Goal: Book appointment/travel/reservation

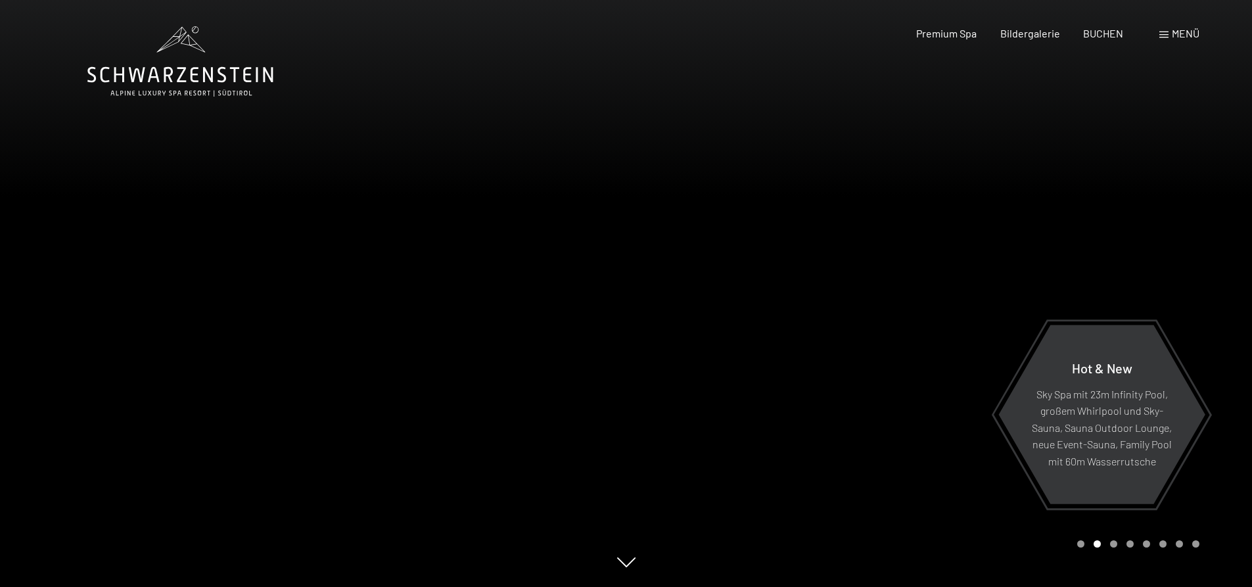
click at [812, 336] on div at bounding box center [939, 293] width 626 height 587
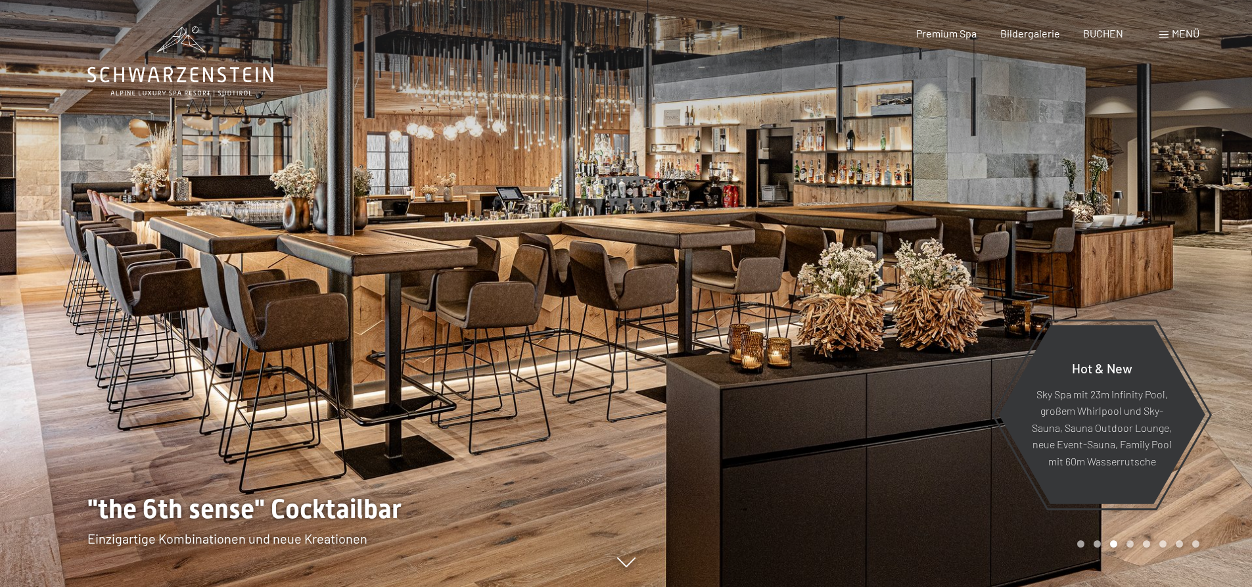
click at [947, 199] on div at bounding box center [939, 293] width 626 height 587
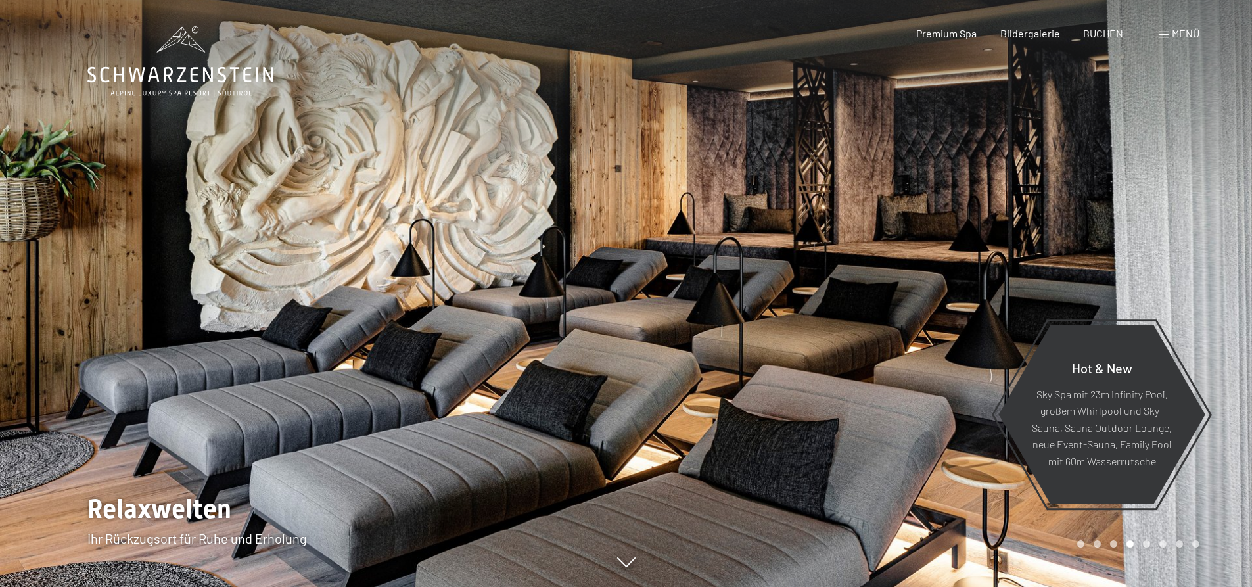
click at [947, 198] on div at bounding box center [939, 293] width 626 height 587
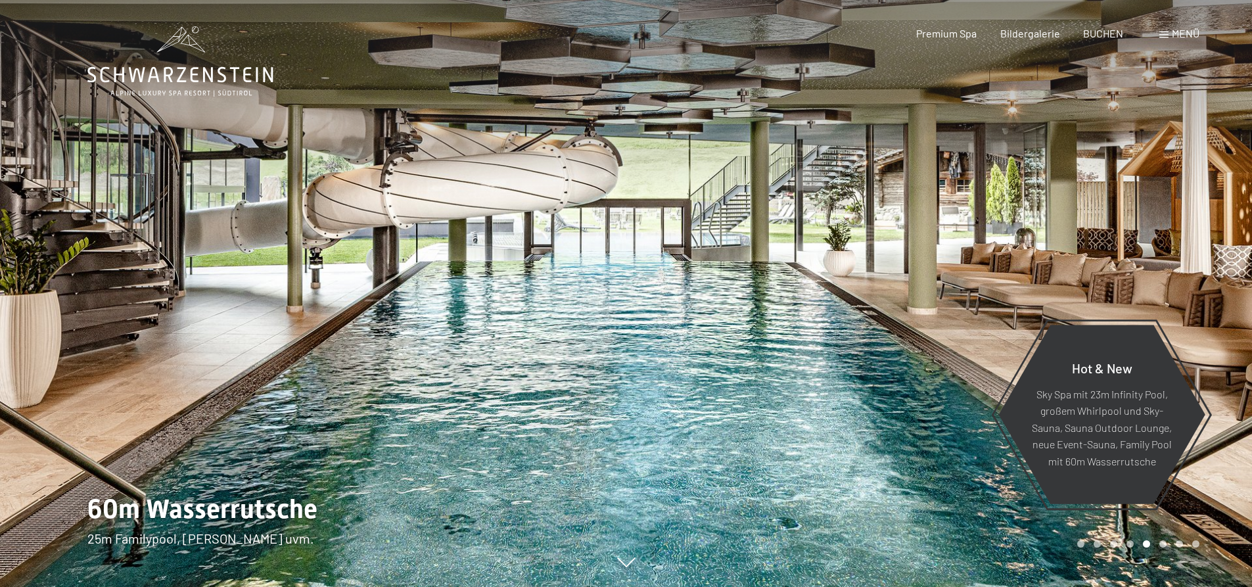
click at [934, 229] on div at bounding box center [939, 293] width 626 height 587
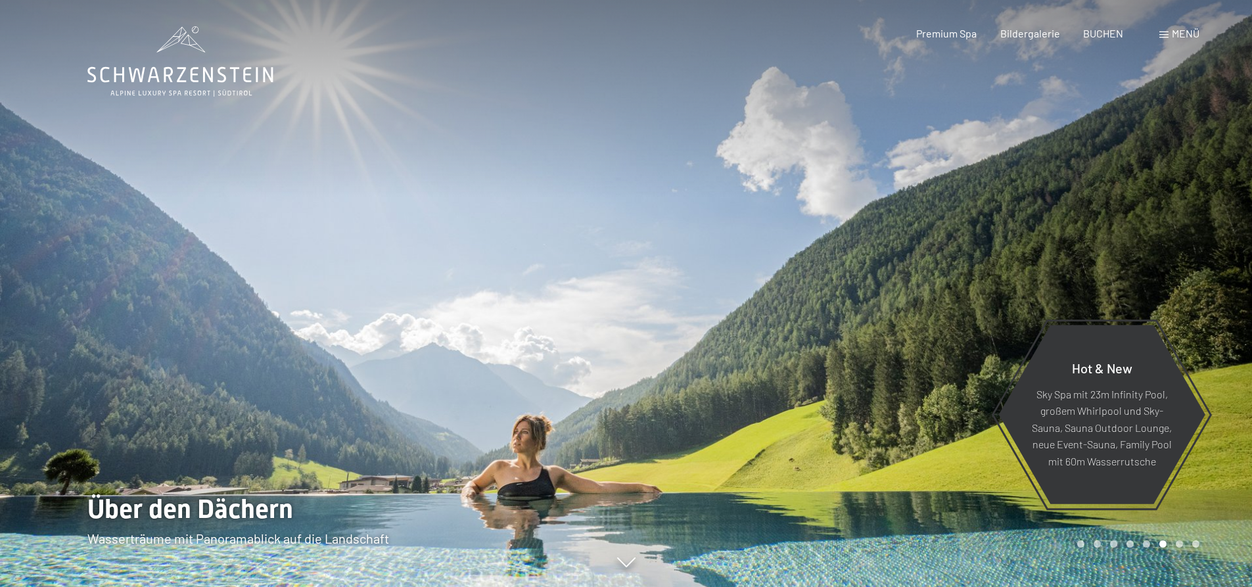
click at [935, 229] on div at bounding box center [939, 293] width 626 height 587
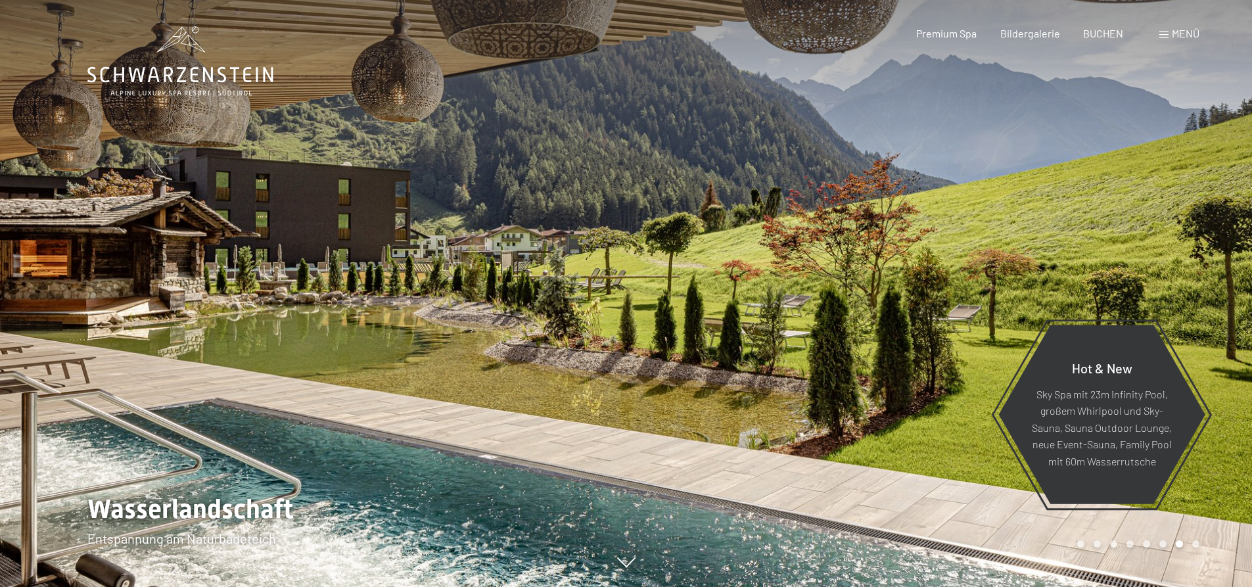
click at [940, 227] on div at bounding box center [939, 293] width 626 height 587
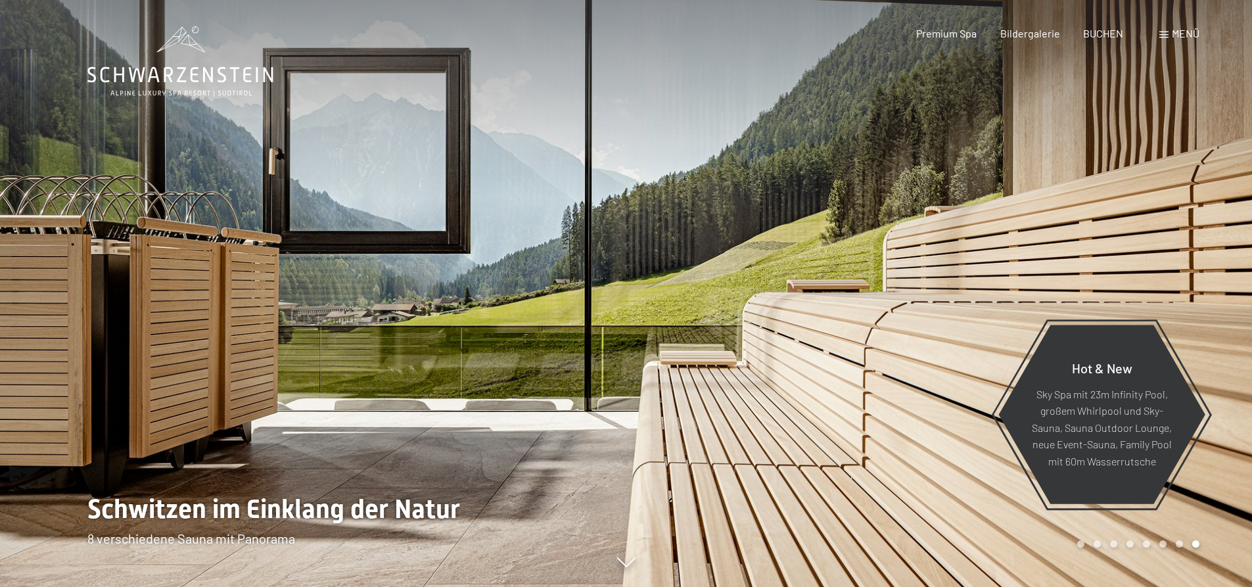
click at [948, 225] on div at bounding box center [939, 293] width 626 height 587
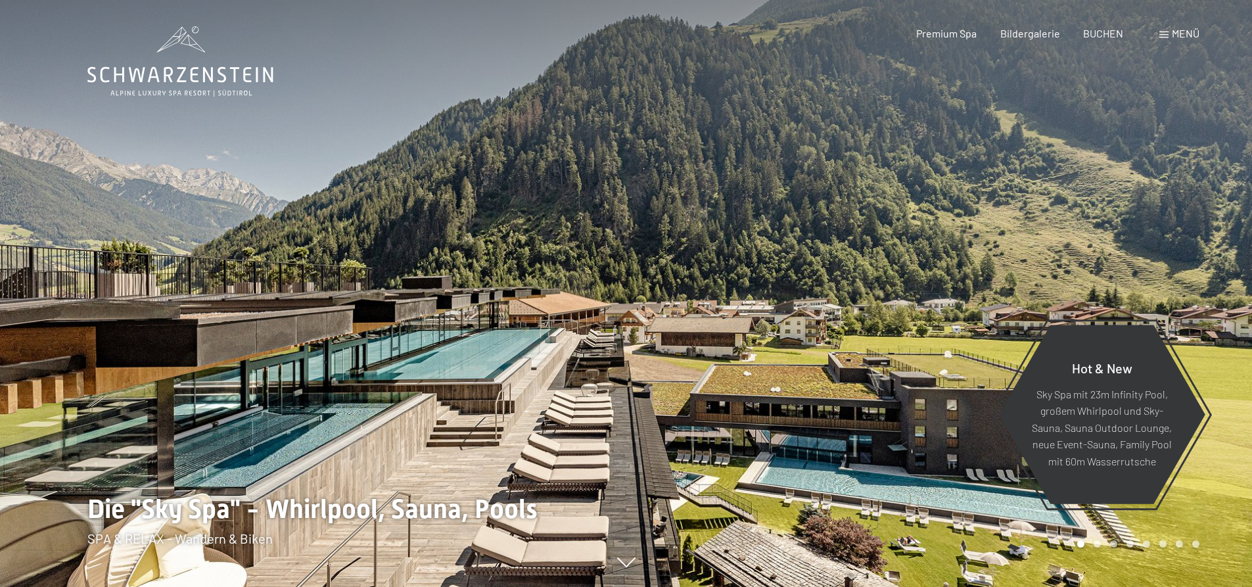
click at [1173, 32] on span "Menü" at bounding box center [1185, 33] width 28 height 12
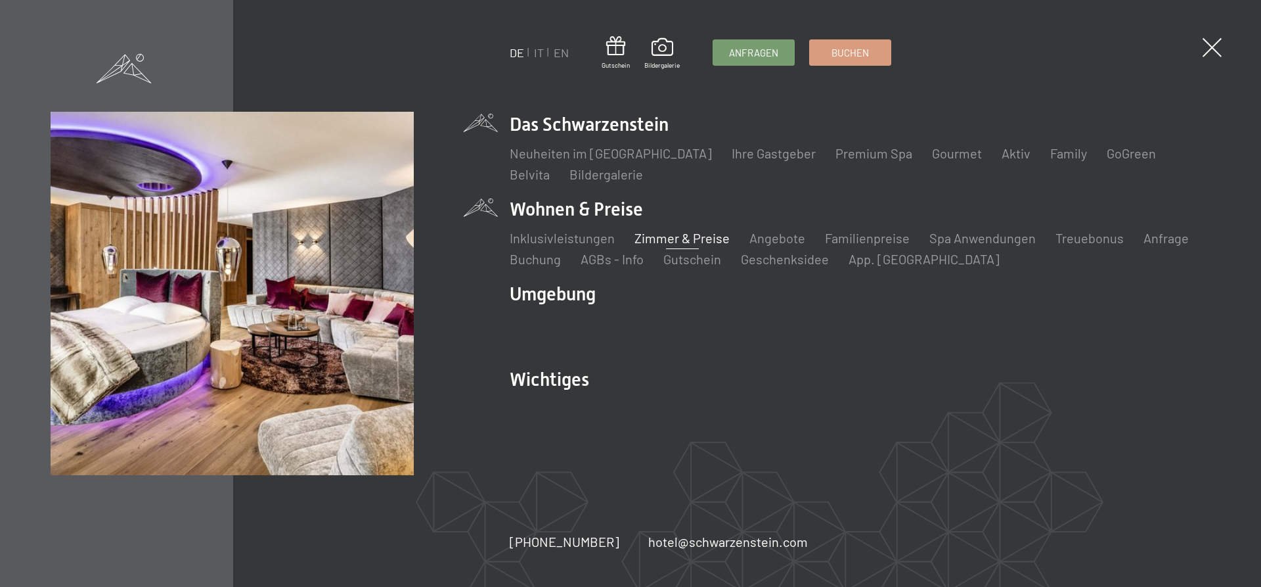
click at [682, 234] on link "Zimmer & Preise" at bounding box center [682, 238] width 95 height 16
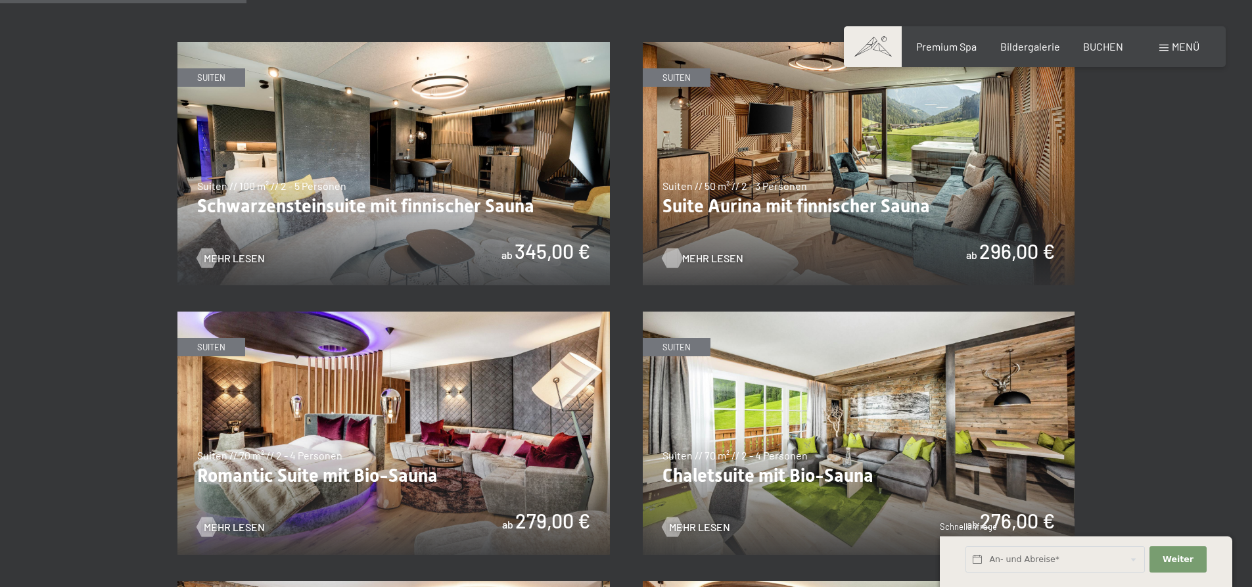
scroll to position [854, 0]
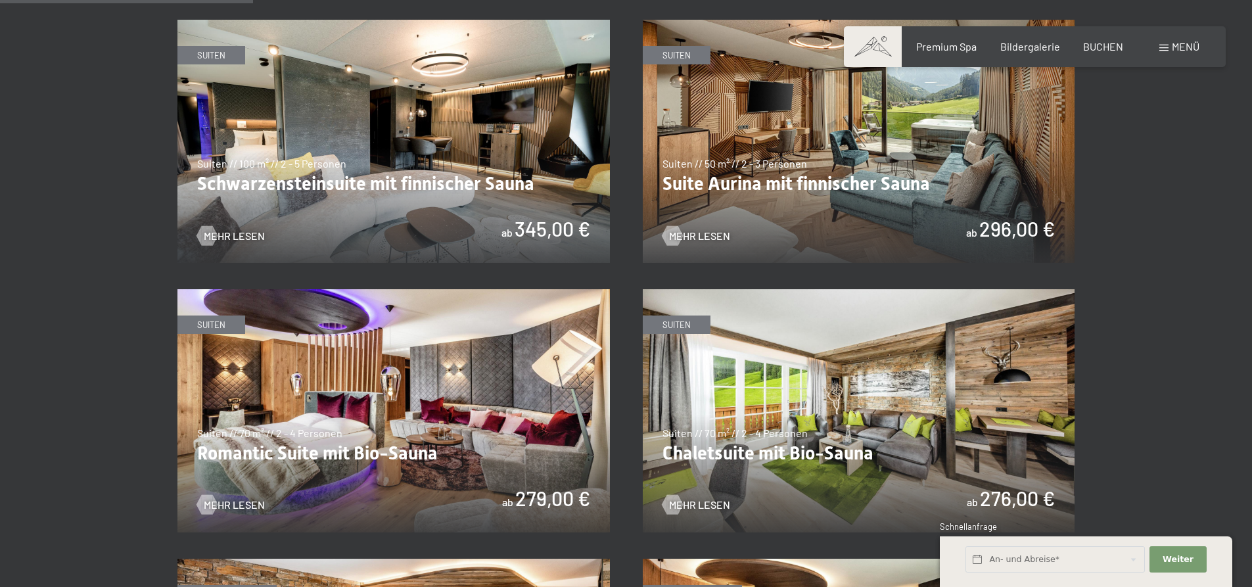
drag, startPoint x: 1128, startPoint y: 541, endPoint x: 1160, endPoint y: 491, distance: 58.9
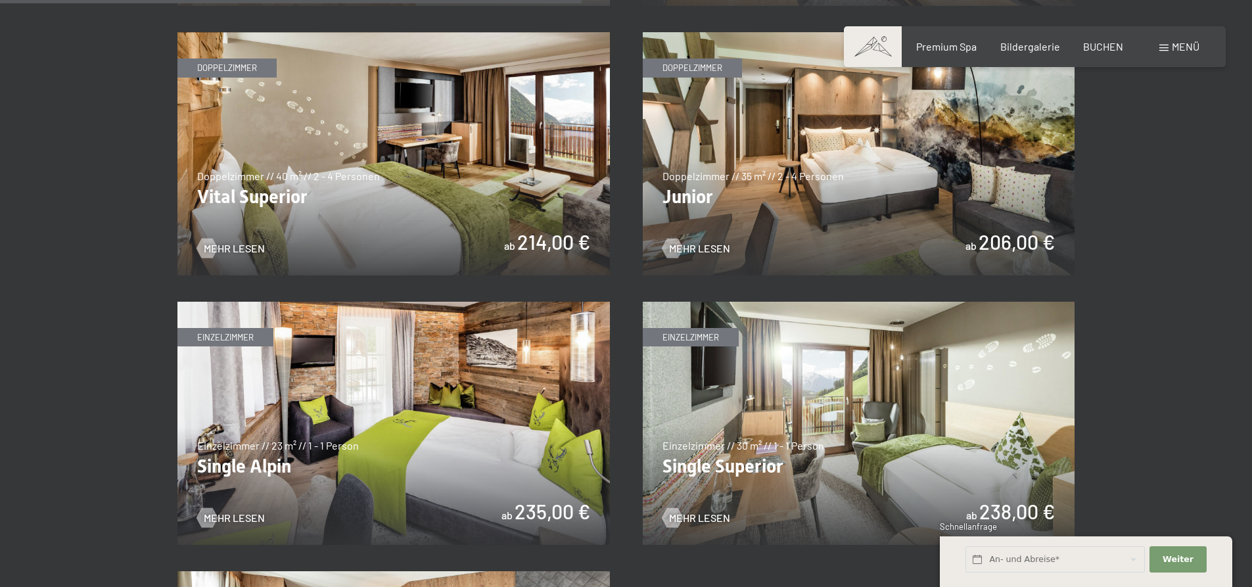
scroll to position [1905, 0]
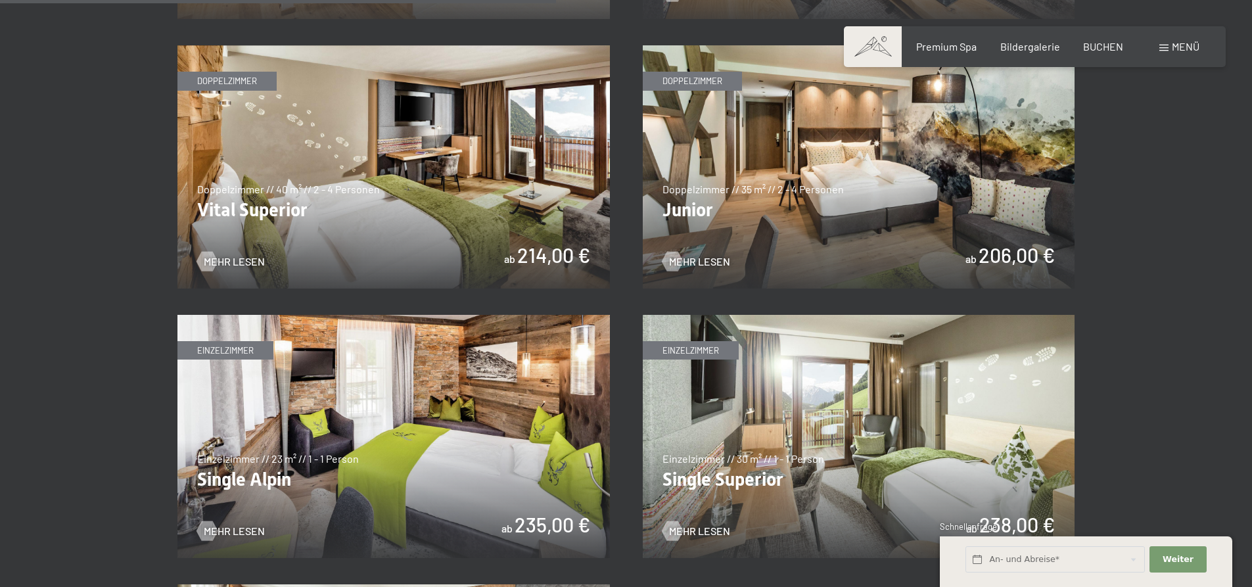
click at [829, 188] on img at bounding box center [859, 166] width 432 height 243
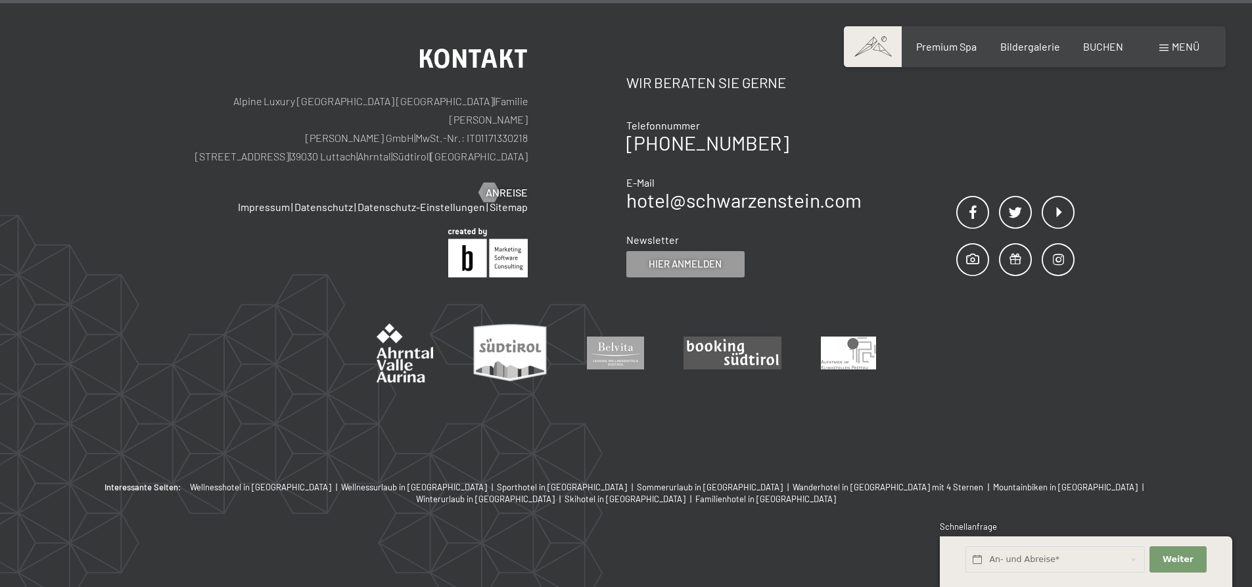
scroll to position [1732, 0]
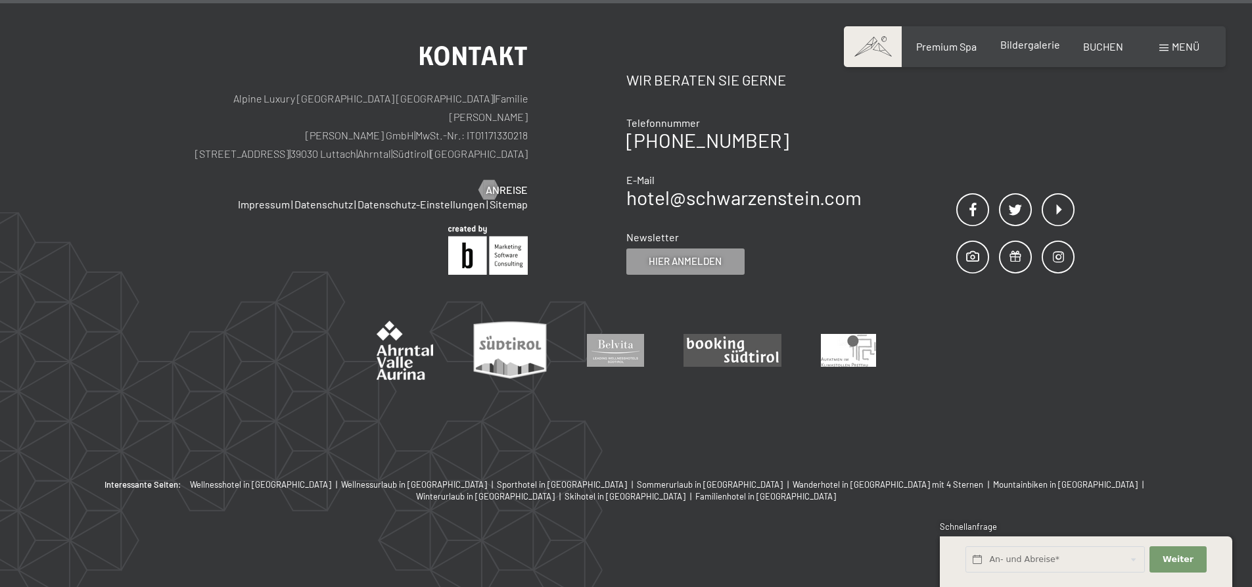
click at [1021, 49] on span "Bildergalerie" at bounding box center [1030, 44] width 60 height 12
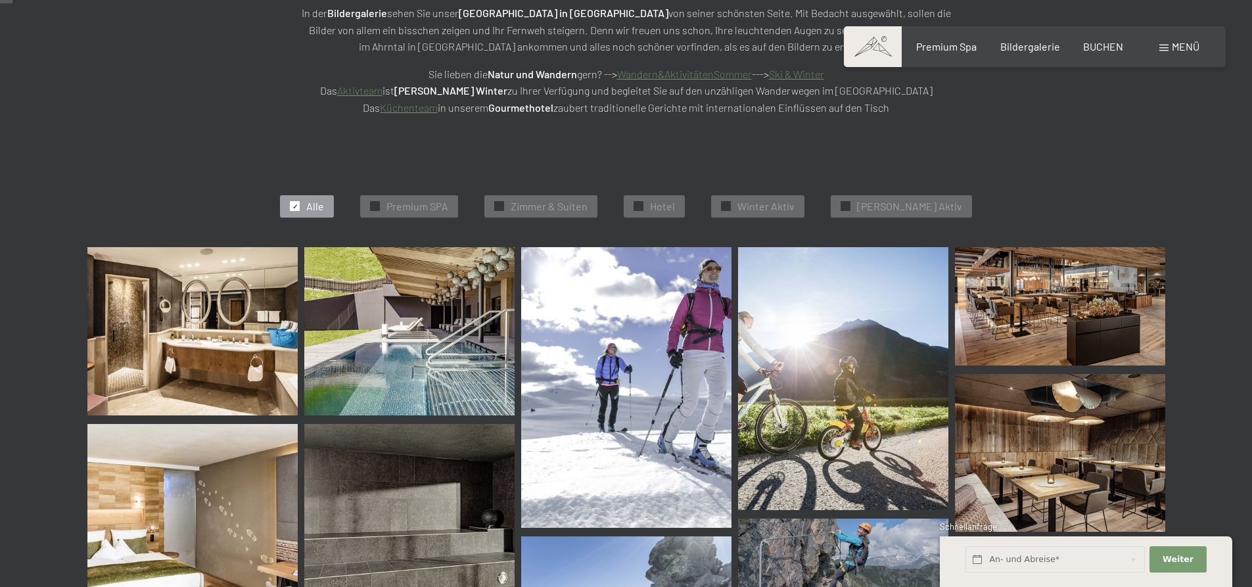
scroll to position [263, 0]
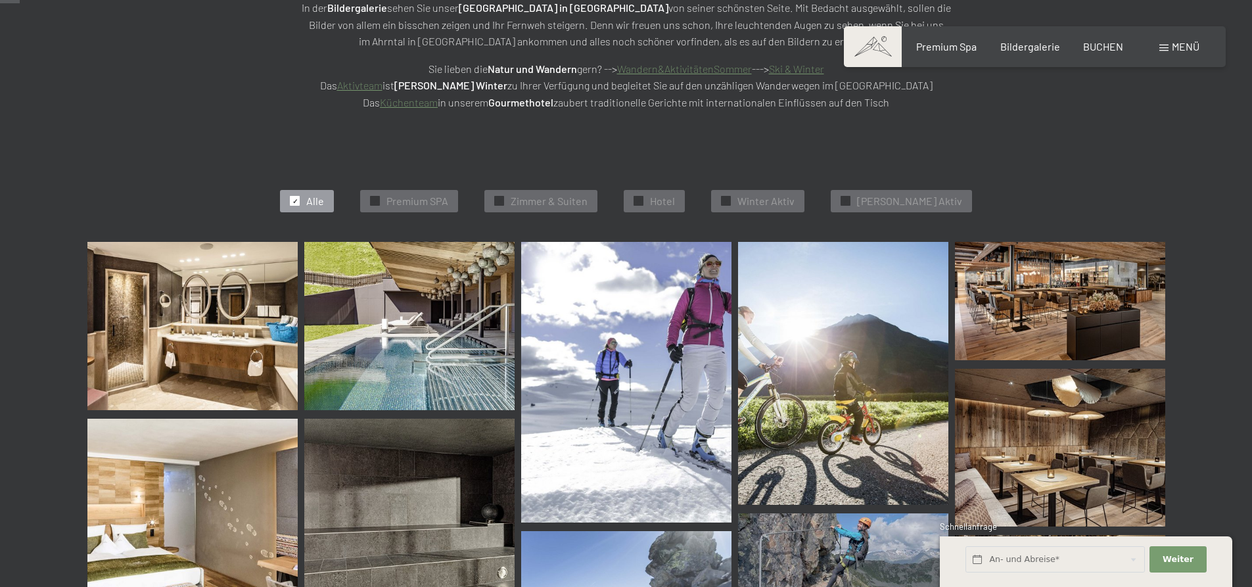
click at [258, 319] on img at bounding box center [192, 326] width 210 height 168
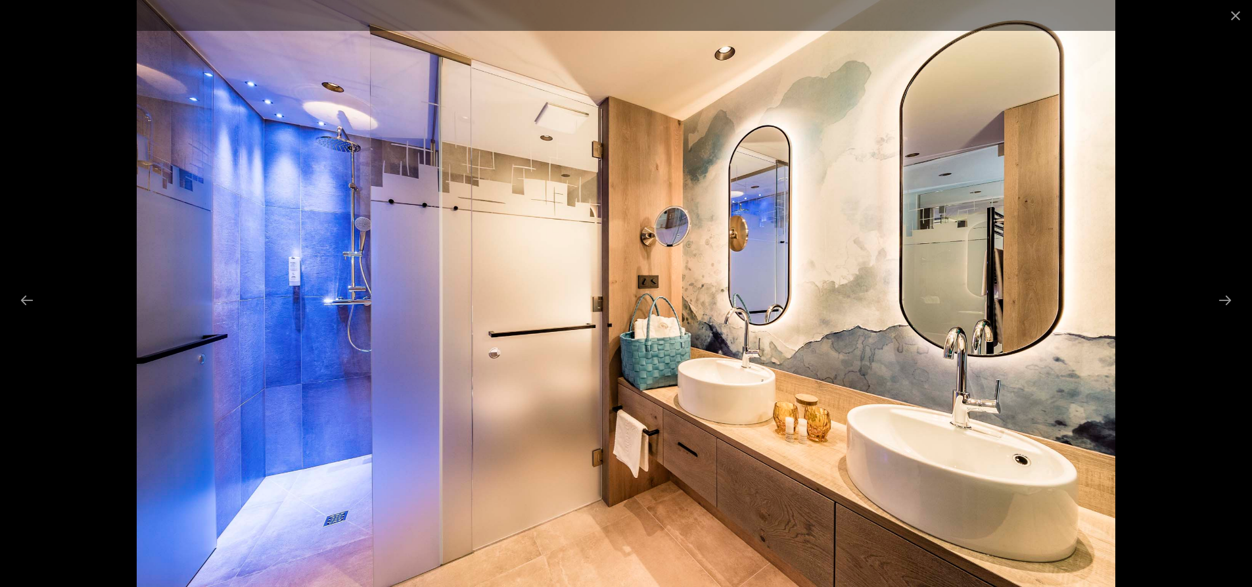
scroll to position [289, 0]
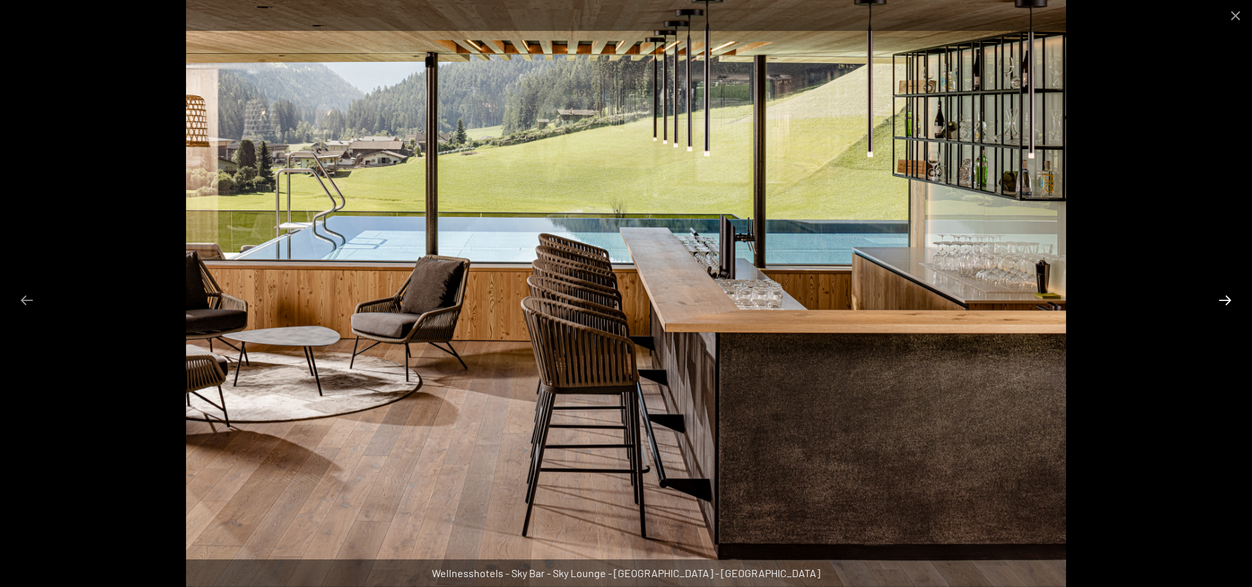
click at [1223, 298] on button "Next slide" at bounding box center [1225, 300] width 28 height 26
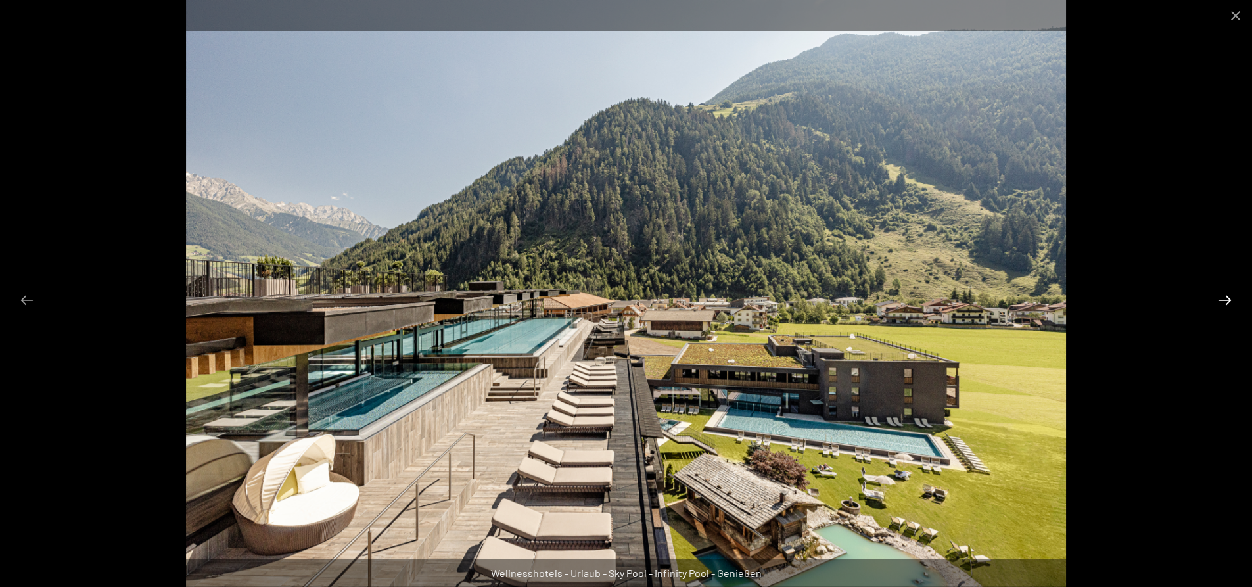
click at [1223, 304] on button "Next slide" at bounding box center [1225, 300] width 28 height 26
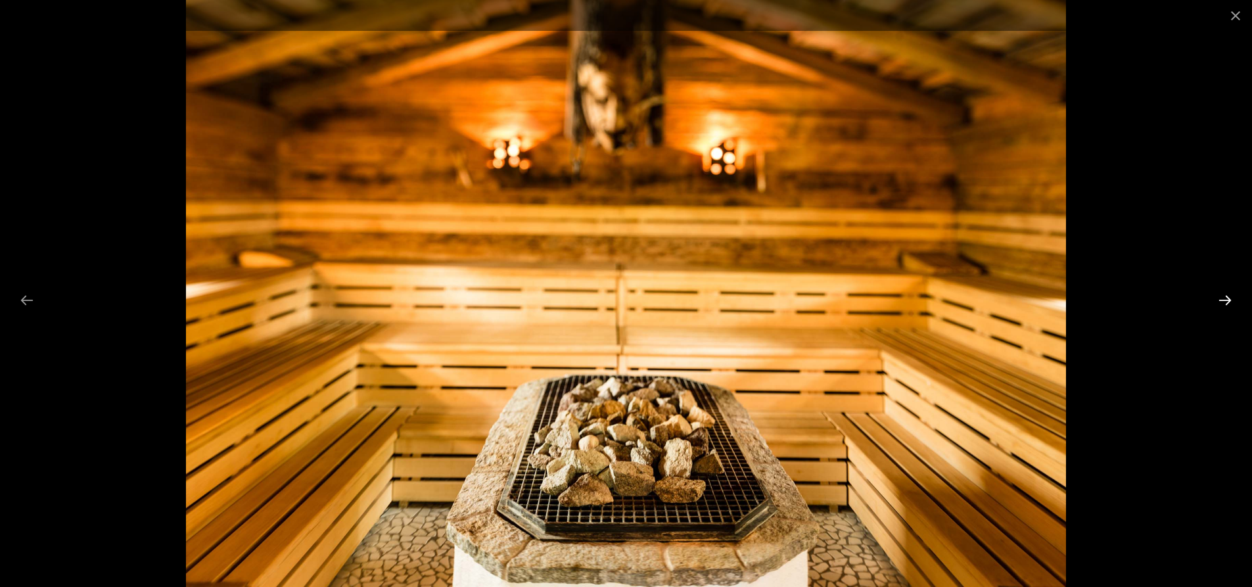
click at [1223, 304] on button "Next slide" at bounding box center [1225, 300] width 28 height 26
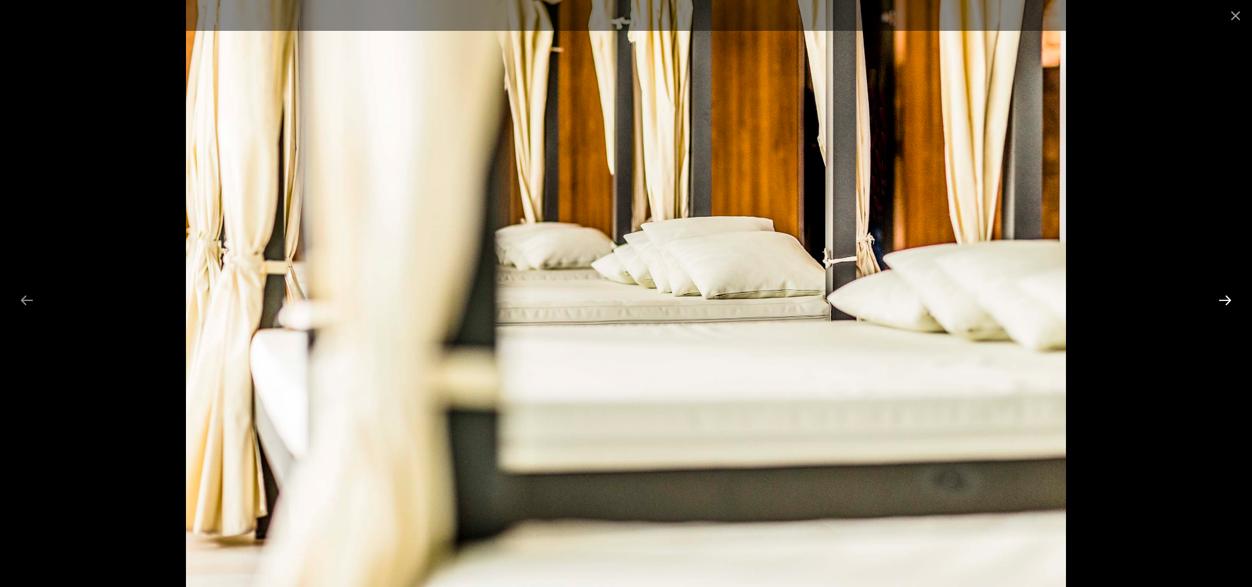
click at [1223, 304] on button "Next slide" at bounding box center [1225, 300] width 28 height 26
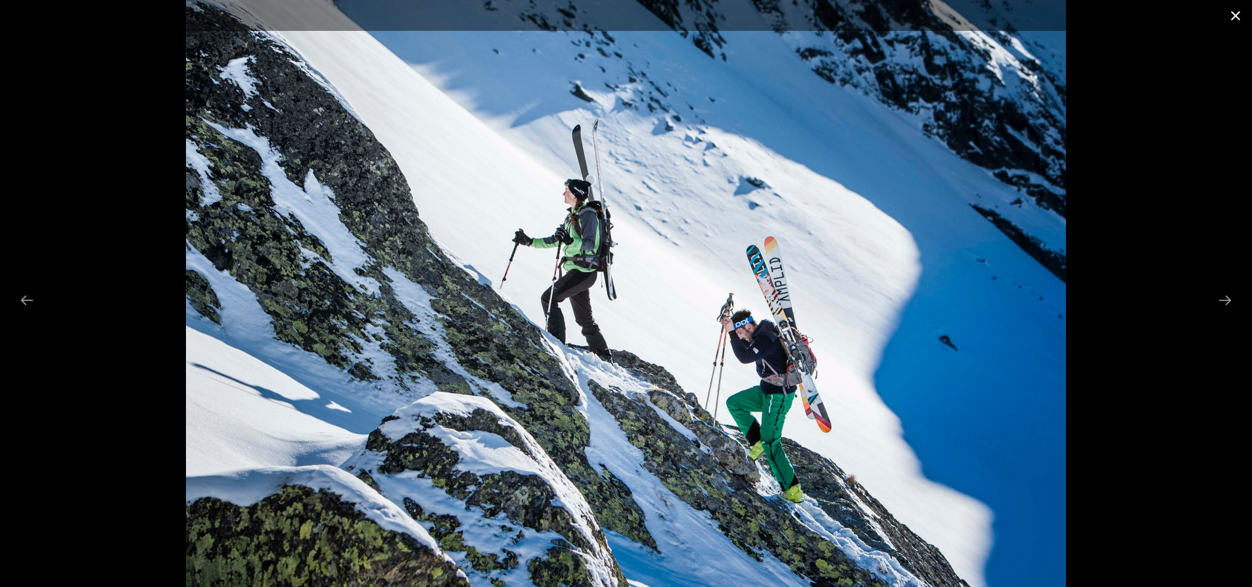
click at [1239, 18] on button "Close gallery" at bounding box center [1235, 15] width 33 height 31
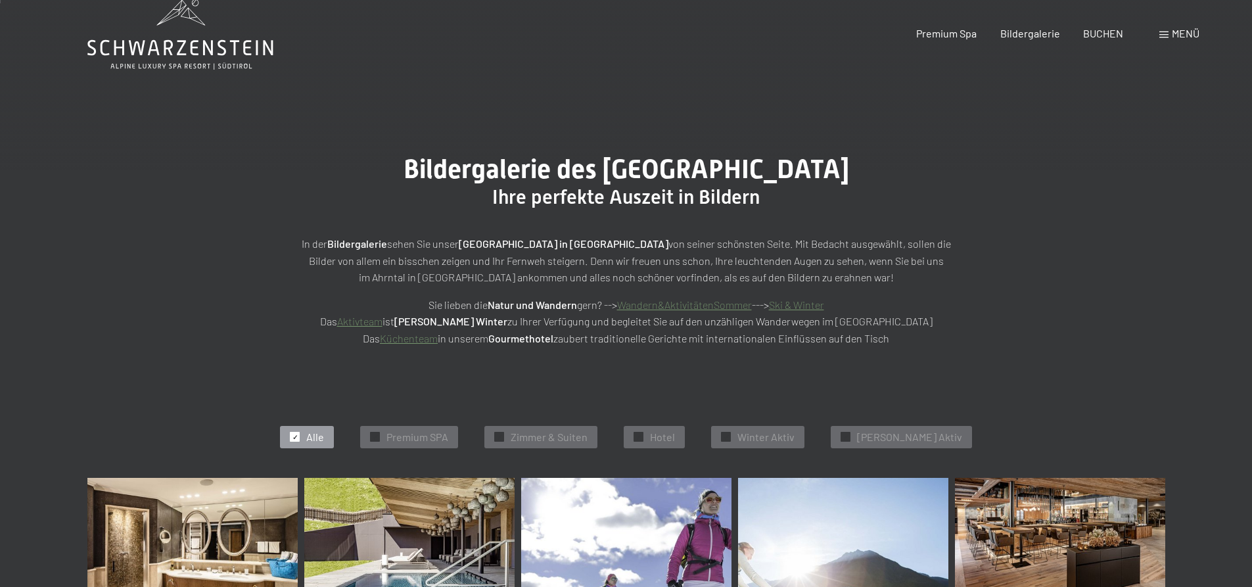
scroll to position [0, 0]
